Goal: Transaction & Acquisition: Download file/media

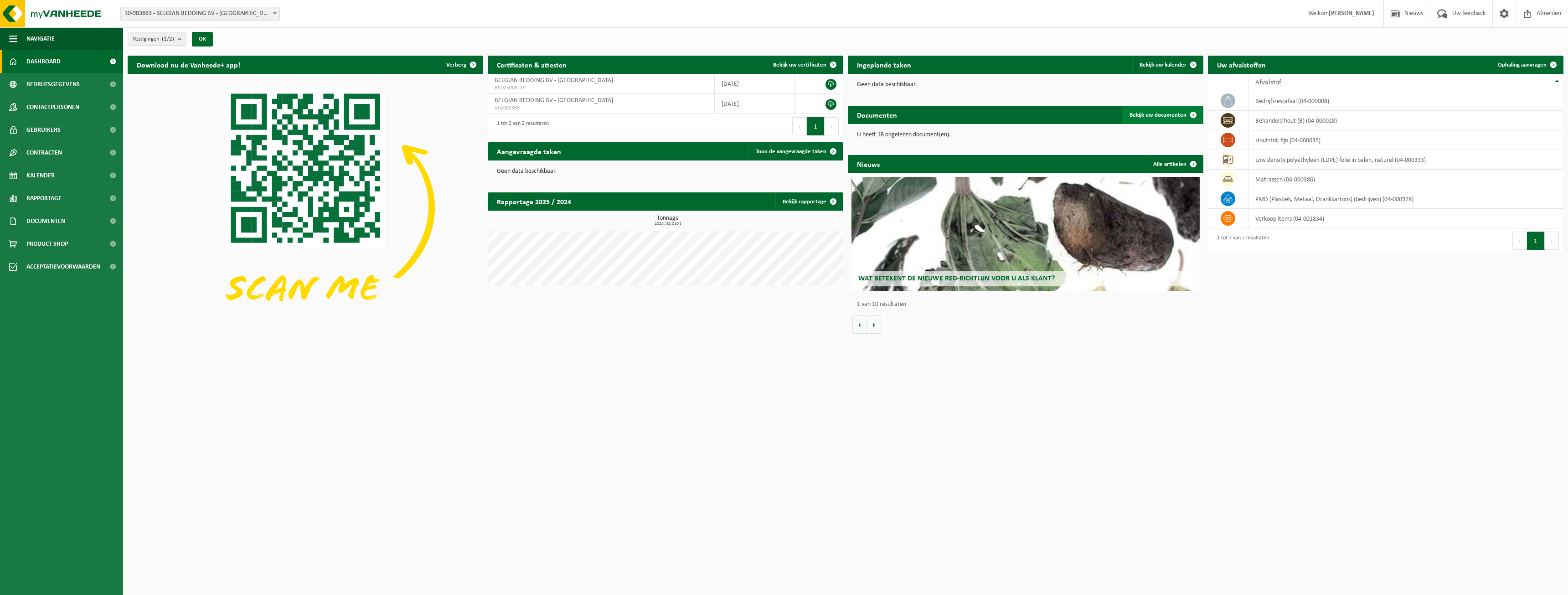
click at [1155, 114] on span "Bekijk uw documenten" at bounding box center [1158, 115] width 57 height 6
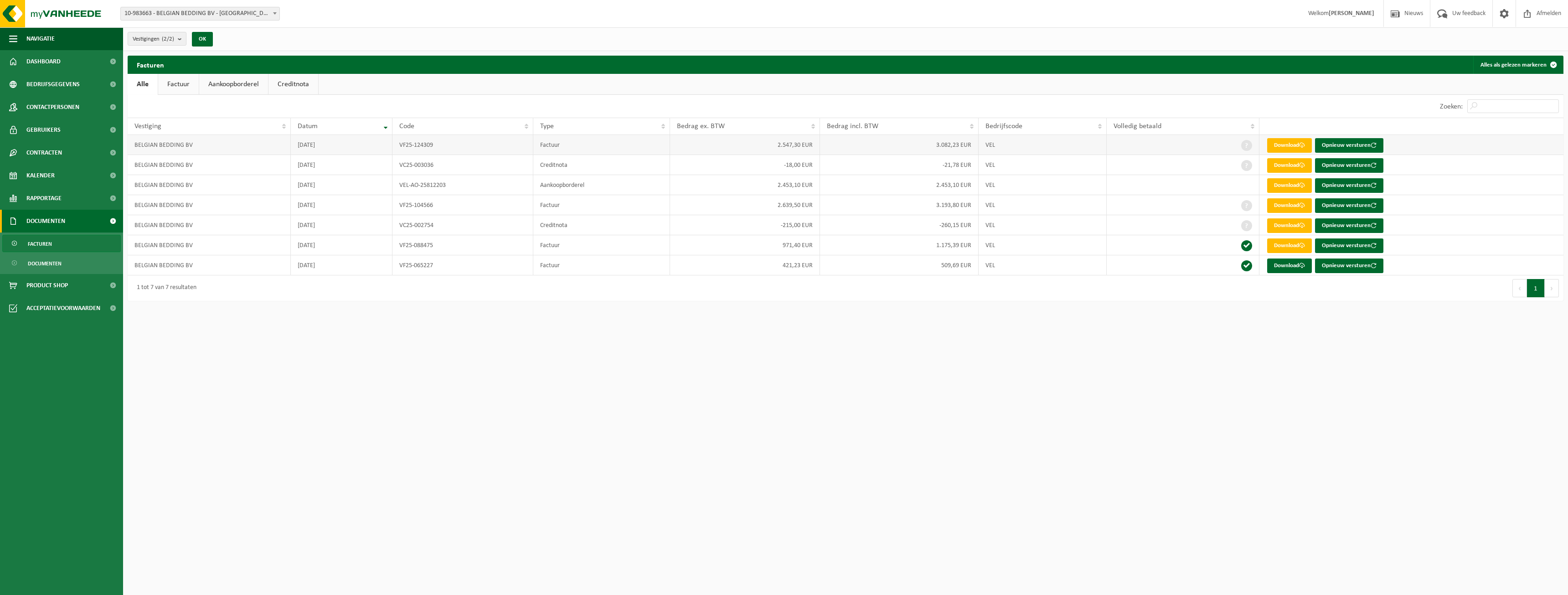
click at [167, 144] on td "BELGIAN BEDDING BV" at bounding box center [209, 145] width 163 height 20
click at [172, 152] on td "BELGIAN BEDDING BV" at bounding box center [209, 145] width 163 height 20
click at [206, 43] on button "OK" at bounding box center [202, 39] width 21 height 15
click at [1278, 143] on link "Download" at bounding box center [1289, 146] width 44 height 15
click at [666, 99] on div "10 25 50 100 10 resultaten weergeven" at bounding box center [486, 106] width 718 height 23
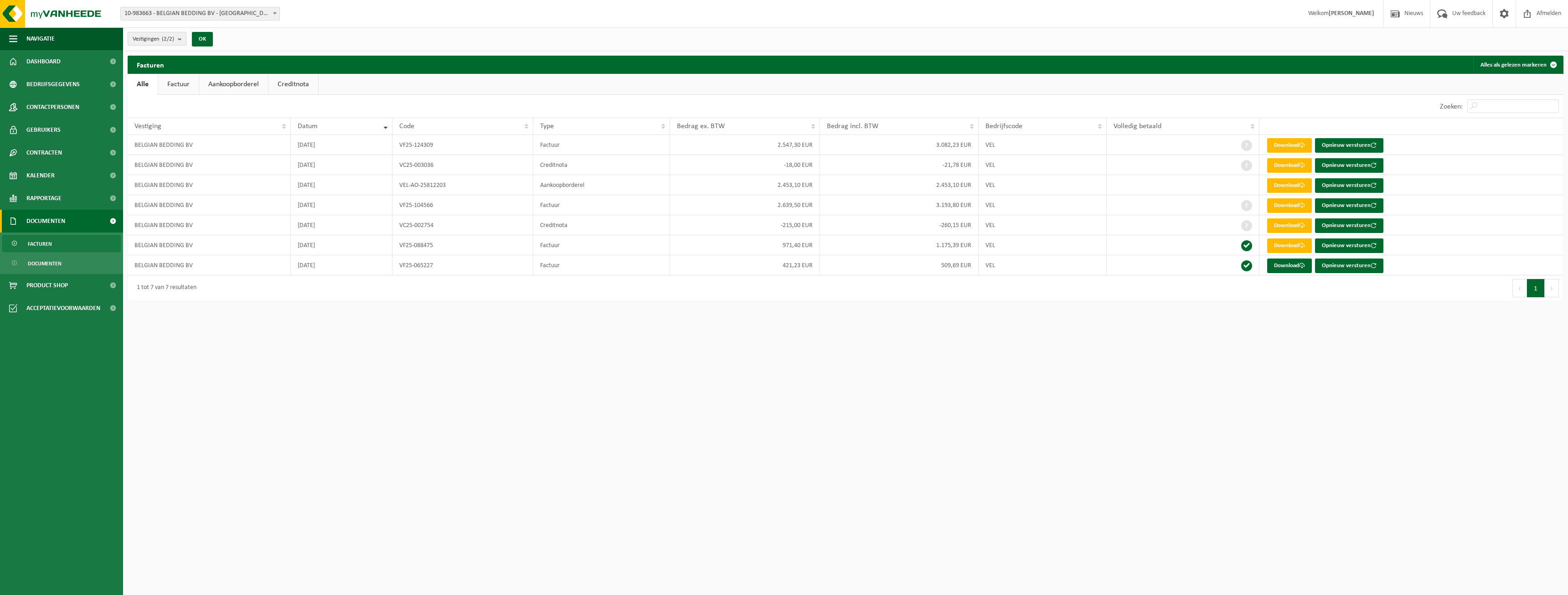
click at [178, 40] on button "Vestigingen (2/2)" at bounding box center [157, 38] width 59 height 13
click at [409, 130] on th "Code" at bounding box center [463, 126] width 141 height 17
click at [193, 146] on td "BELGIAN BEDDING BV" at bounding box center [209, 145] width 163 height 20
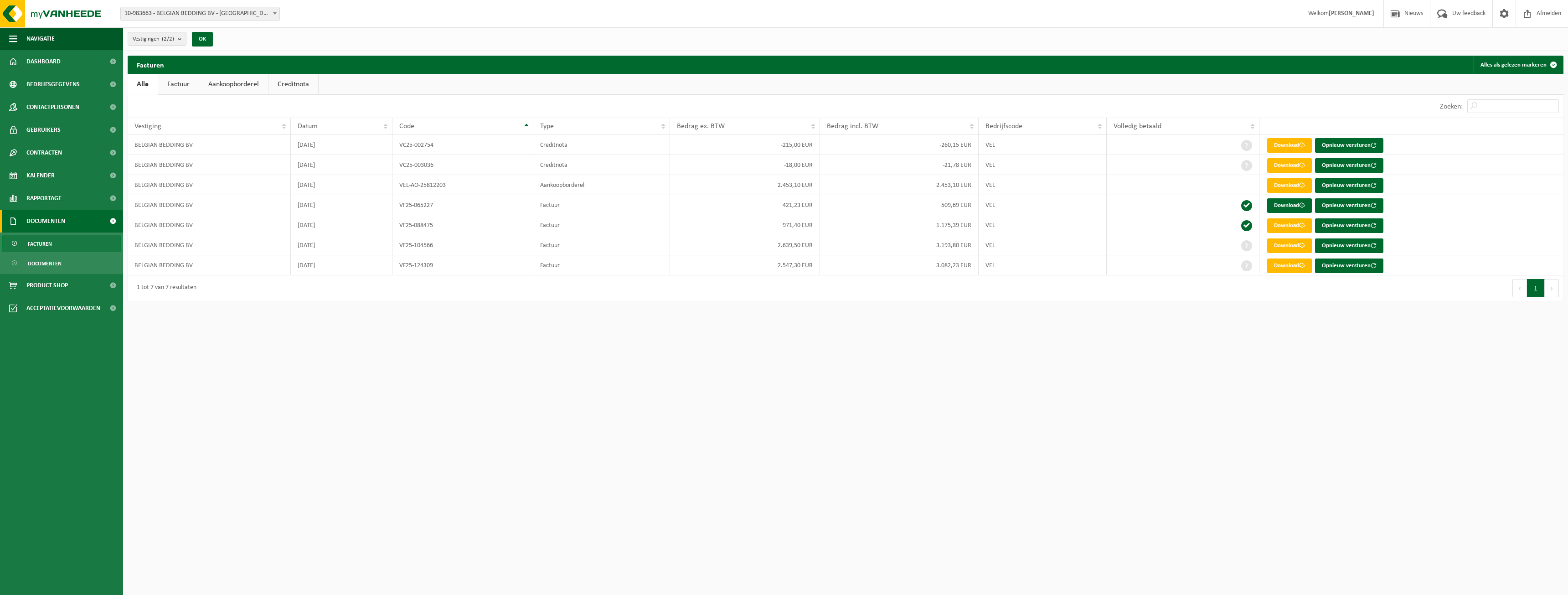
click at [108, 222] on span at bounding box center [113, 220] width 21 height 23
click at [111, 222] on span at bounding box center [113, 220] width 21 height 23
click at [41, 266] on span "Documenten" at bounding box center [44, 264] width 33 height 17
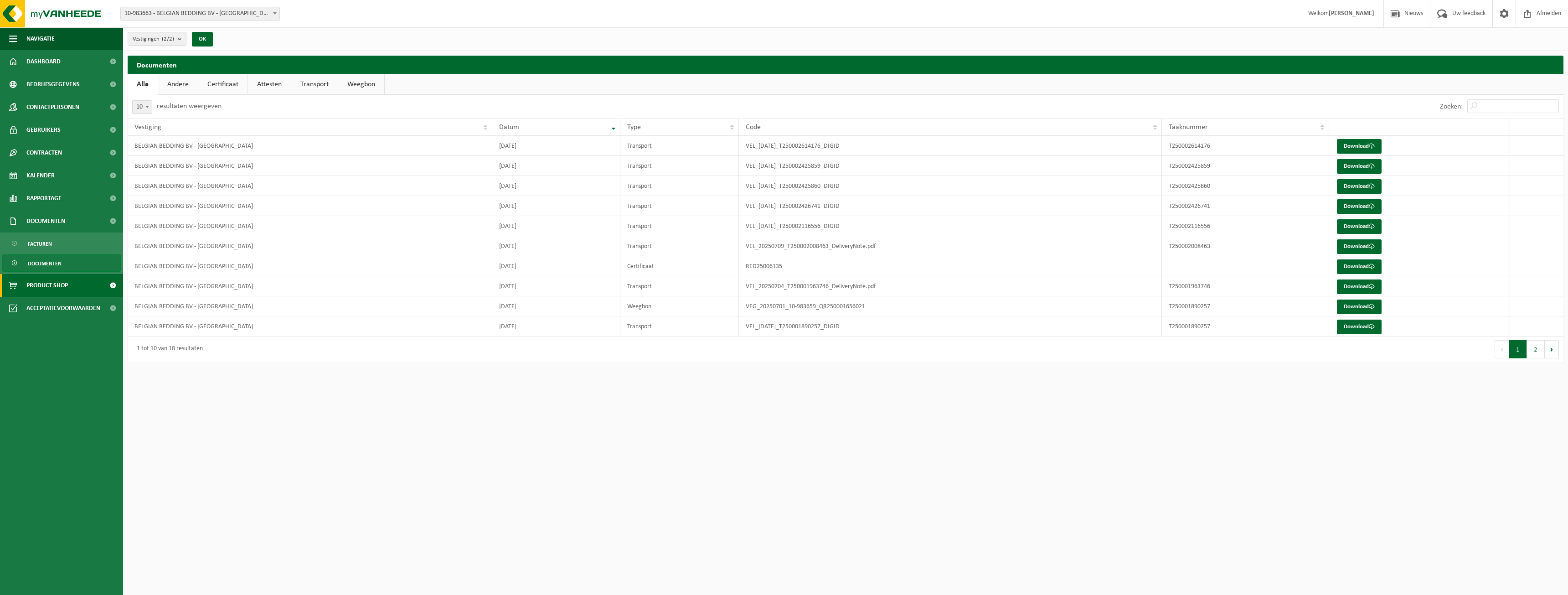
click at [63, 284] on span "Product Shop" at bounding box center [47, 285] width 41 height 23
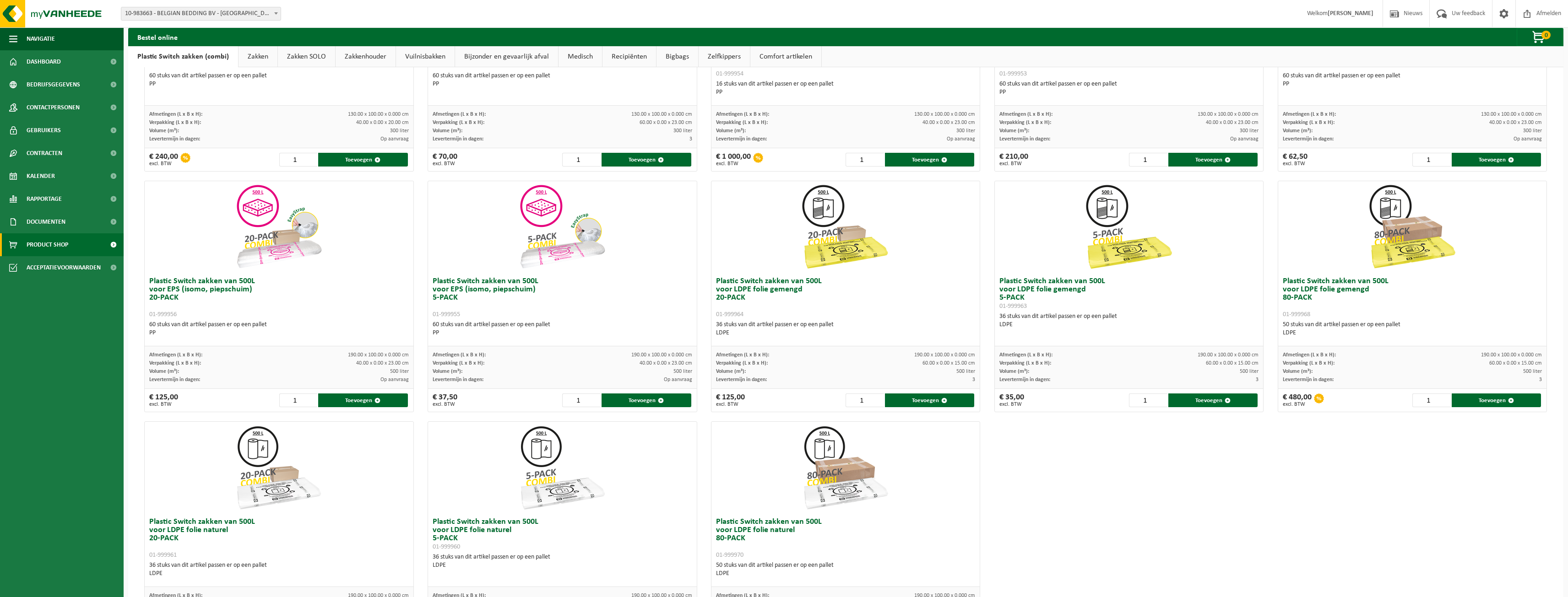
scroll to position [229, 0]
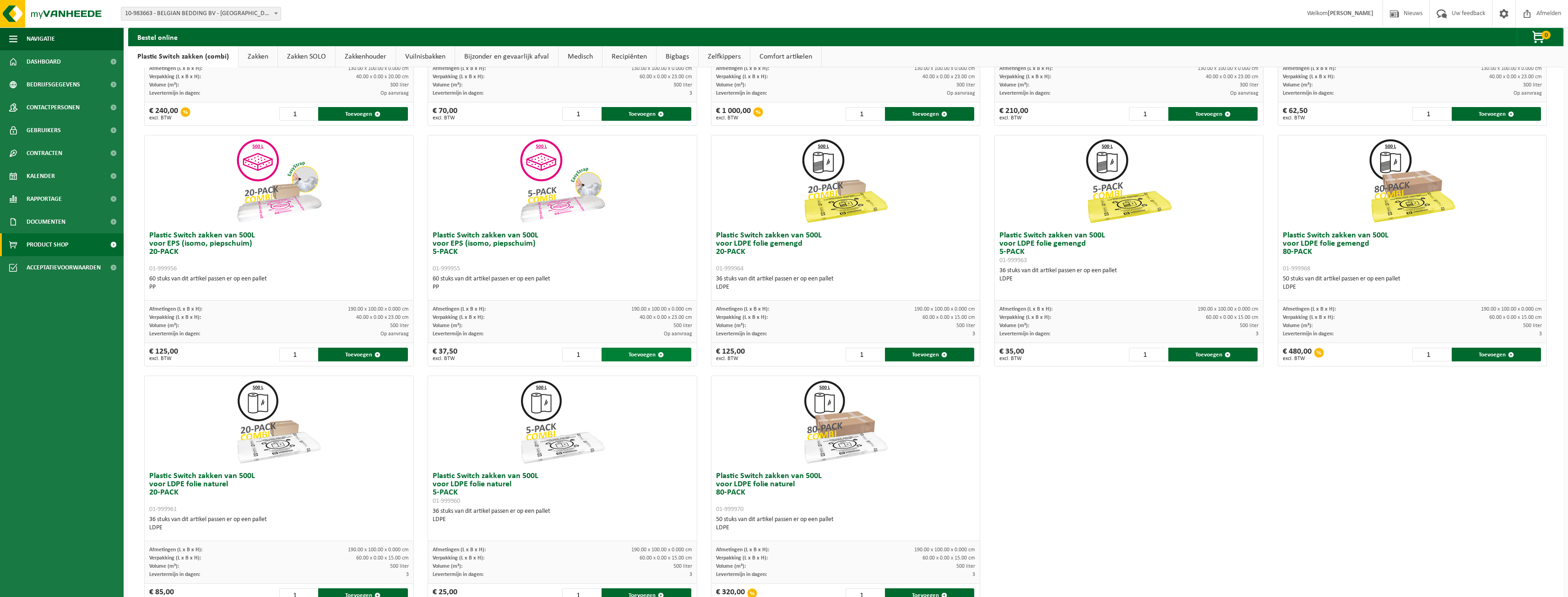
click at [628, 358] on button "Toevoegen" at bounding box center [646, 354] width 89 height 13
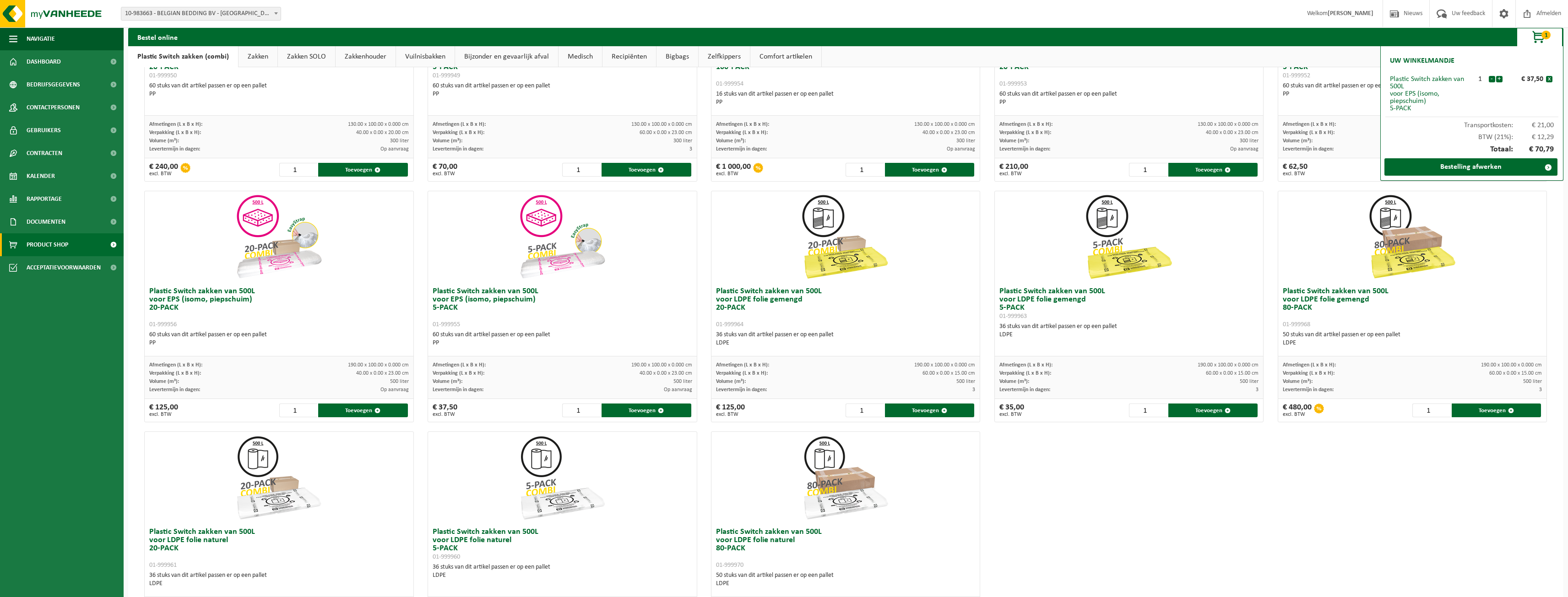
scroll to position [183, 0]
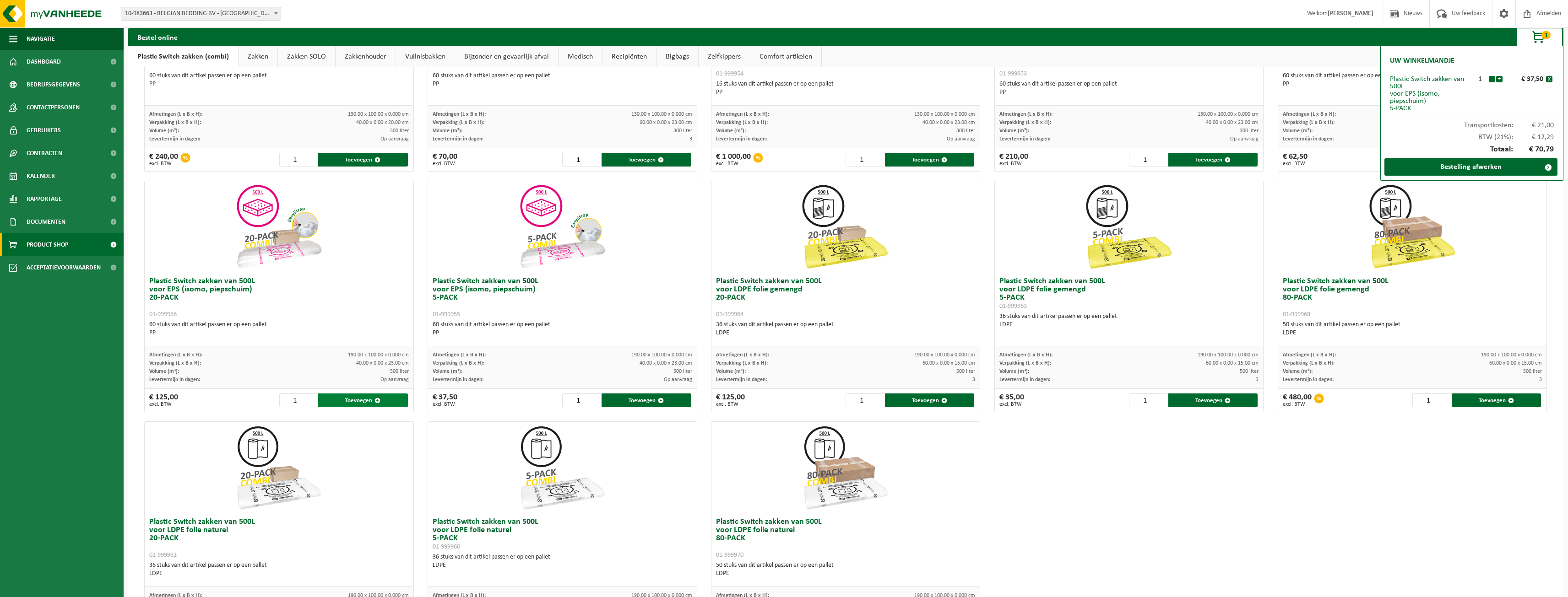
click at [355, 400] on button "Toevoegen" at bounding box center [363, 400] width 89 height 13
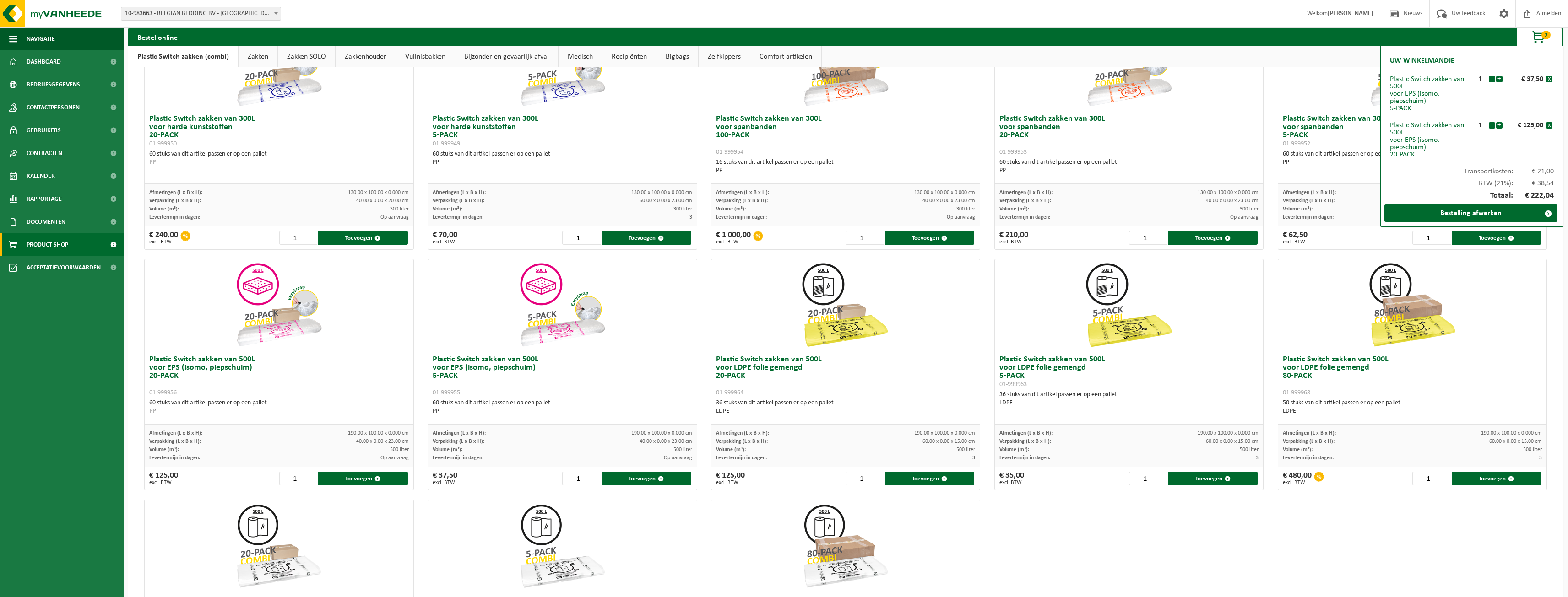
scroll to position [92, 0]
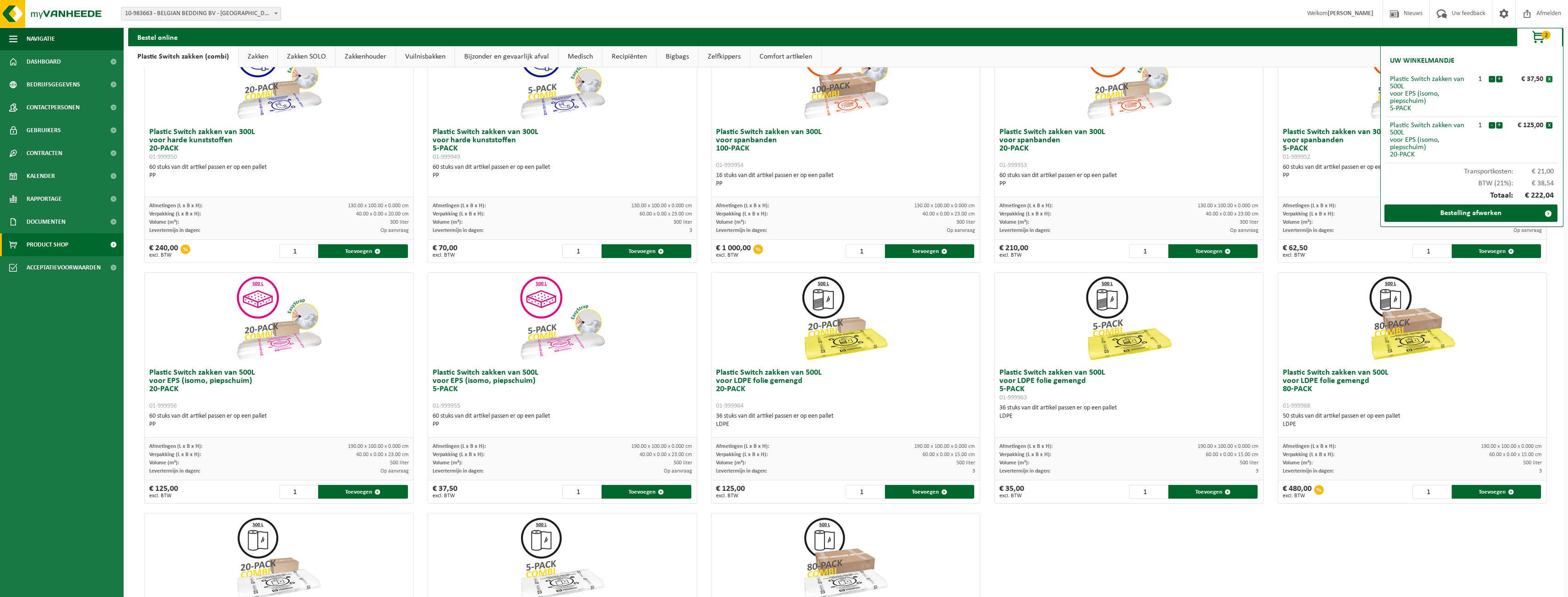
click at [1547, 76] on button "x" at bounding box center [1549, 79] width 6 height 6
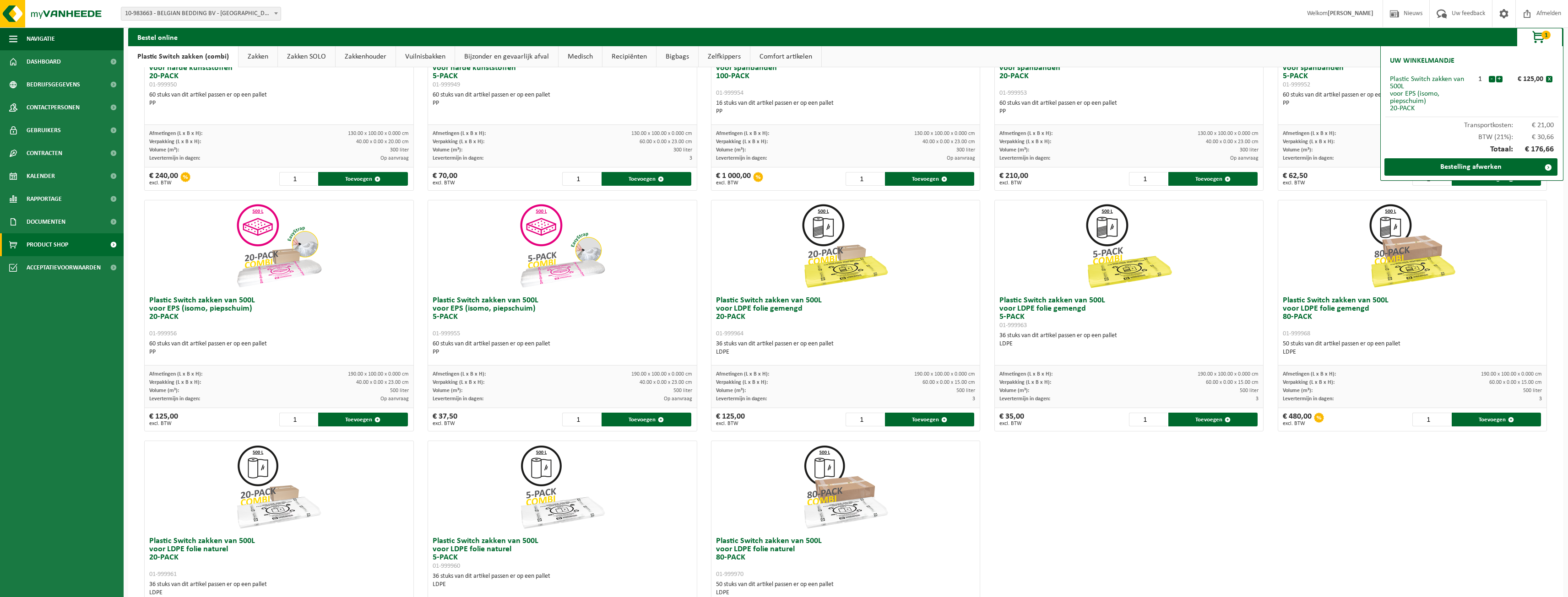
scroll to position [183, 0]
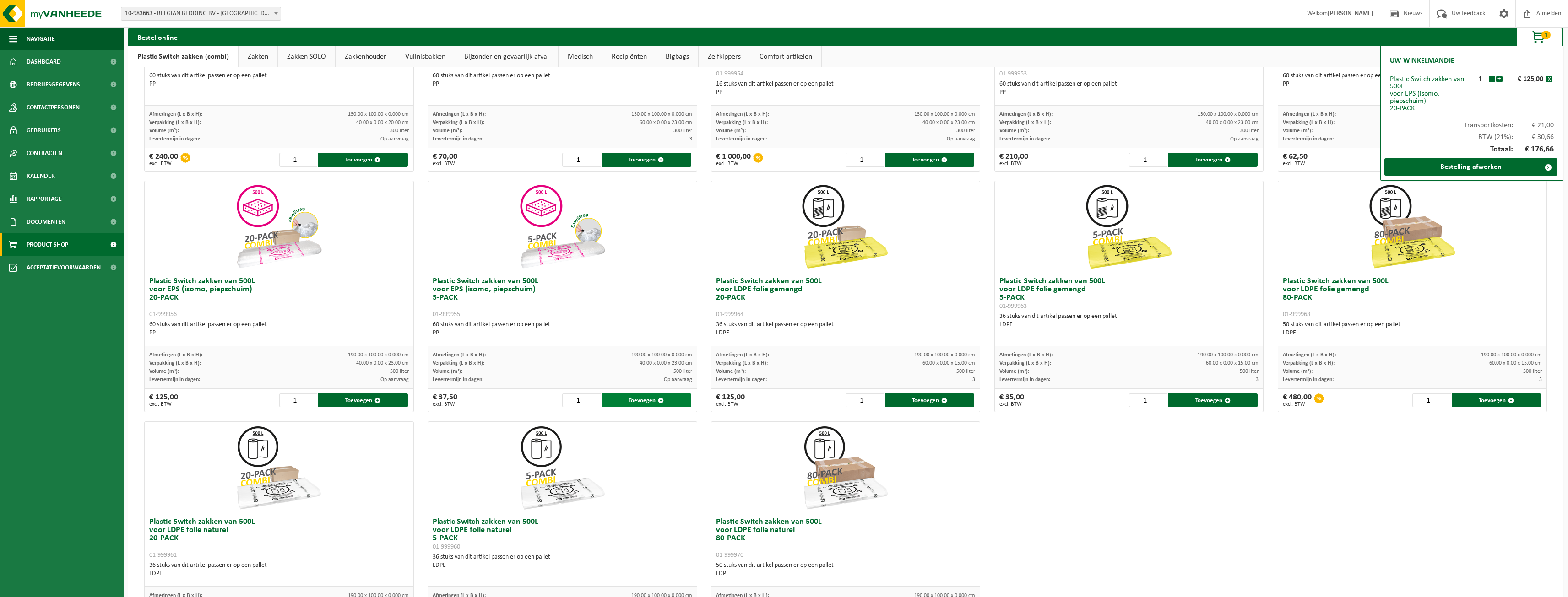
click at [628, 406] on button "Toevoegen" at bounding box center [646, 400] width 89 height 13
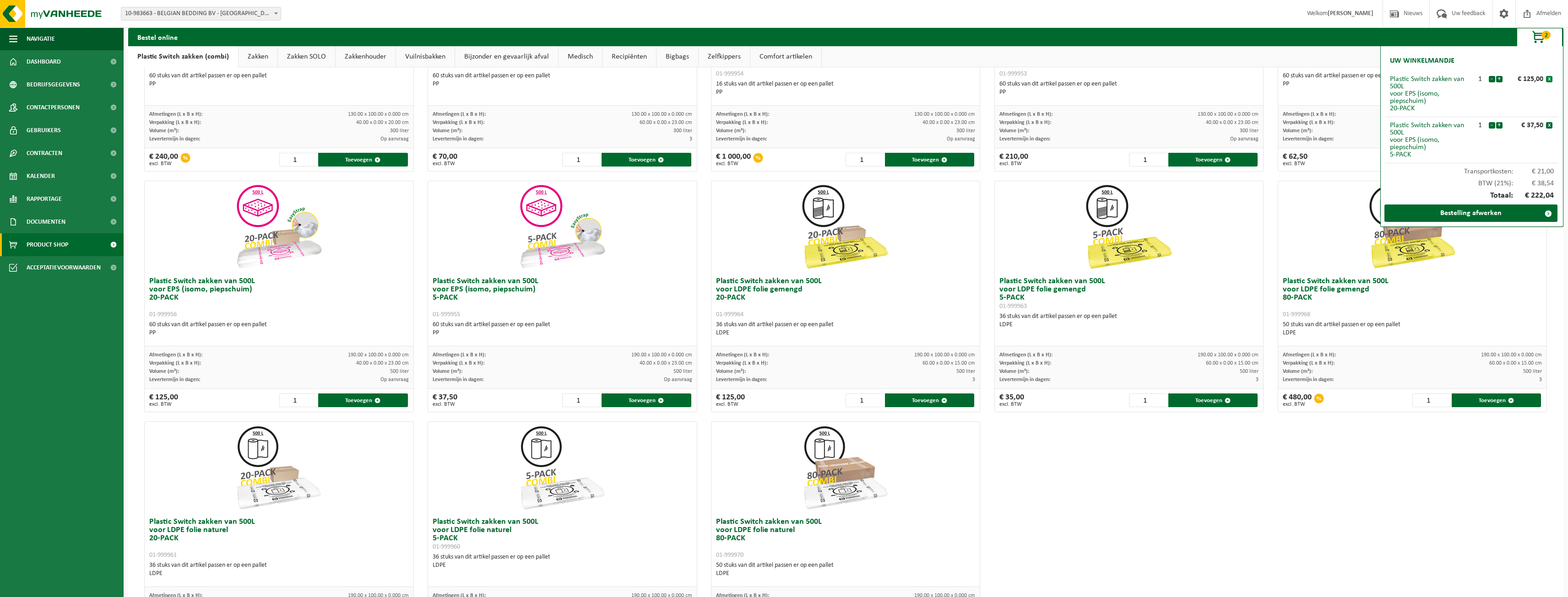
click at [1550, 78] on button "x" at bounding box center [1549, 79] width 6 height 6
